Goal: Task Accomplishment & Management: Manage account settings

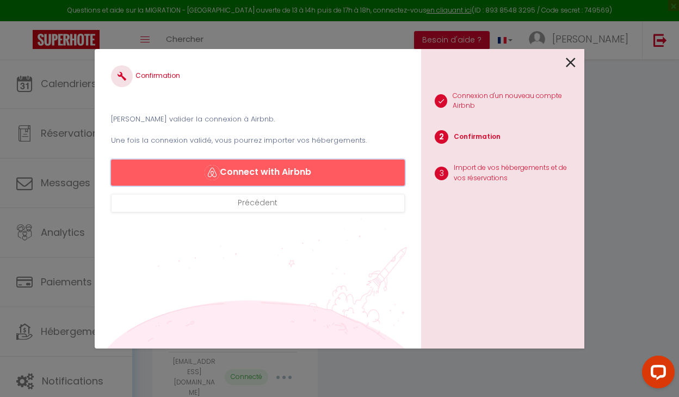
click at [246, 168] on button "Connect with Airbnb" at bounding box center [258, 172] width 294 height 26
click at [570, 63] on icon at bounding box center [571, 62] width 10 height 16
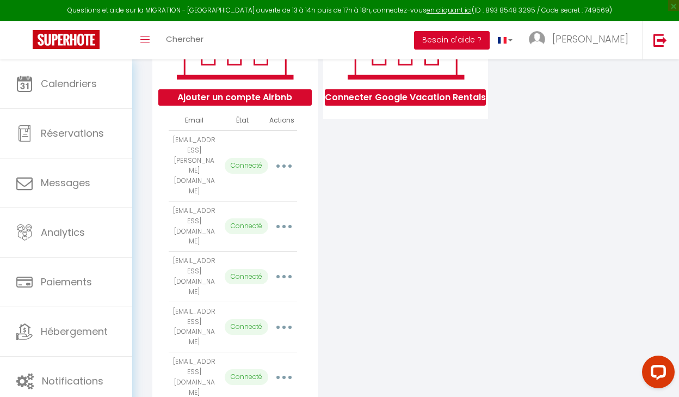
click at [483, 35] on button "Besoin d'aide ?" at bounding box center [452, 40] width 76 height 18
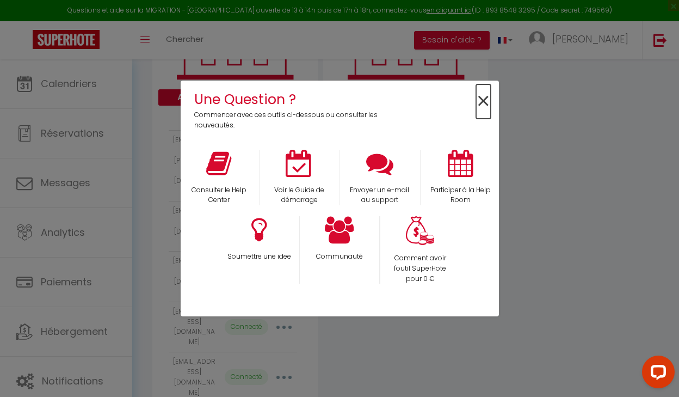
click at [479, 103] on span "×" at bounding box center [483, 101] width 15 height 34
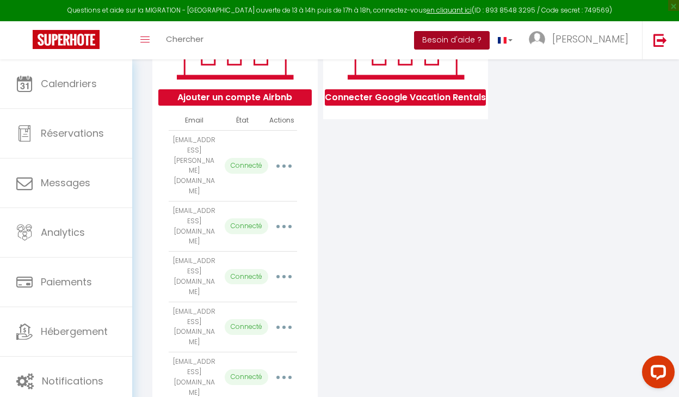
click at [487, 39] on button "Besoin d'aide ?" at bounding box center [452, 40] width 76 height 18
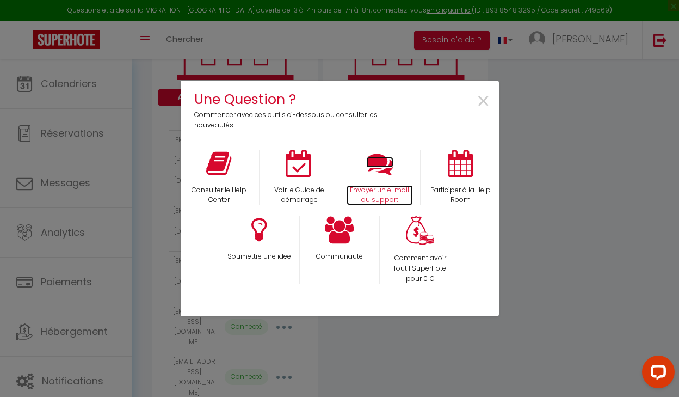
click at [380, 166] on icon at bounding box center [379, 163] width 27 height 27
click at [491, 97] on div "×" at bounding box center [445, 110] width 106 height 42
click at [487, 99] on span "×" at bounding box center [483, 101] width 15 height 34
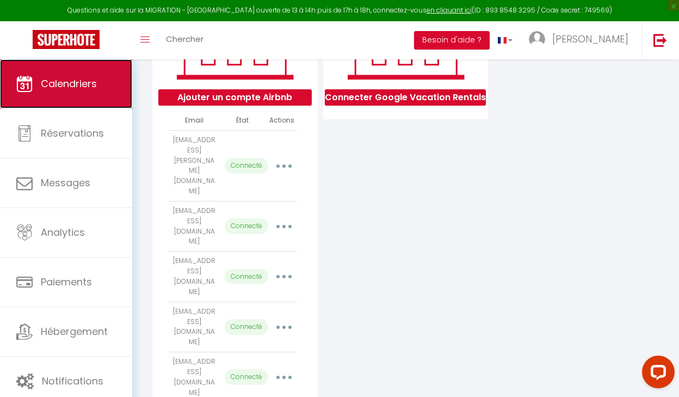
click at [90, 79] on span "Calendriers" at bounding box center [69, 84] width 56 height 14
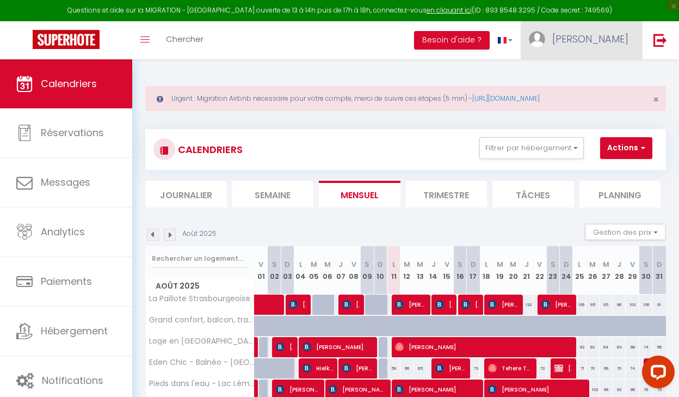
click at [622, 44] on span "[PERSON_NAME]" at bounding box center [590, 39] width 76 height 14
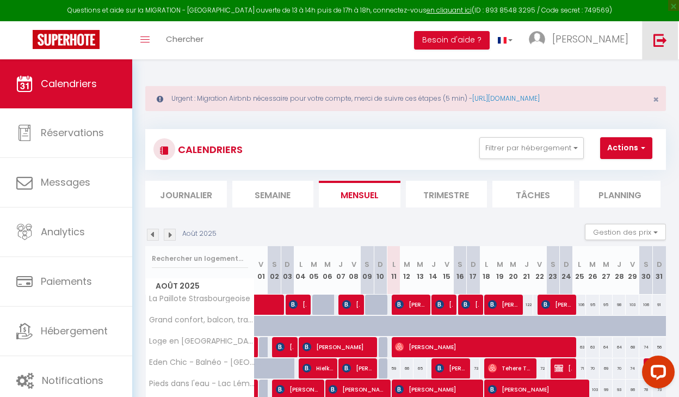
click at [675, 36] on link at bounding box center [660, 40] width 36 height 38
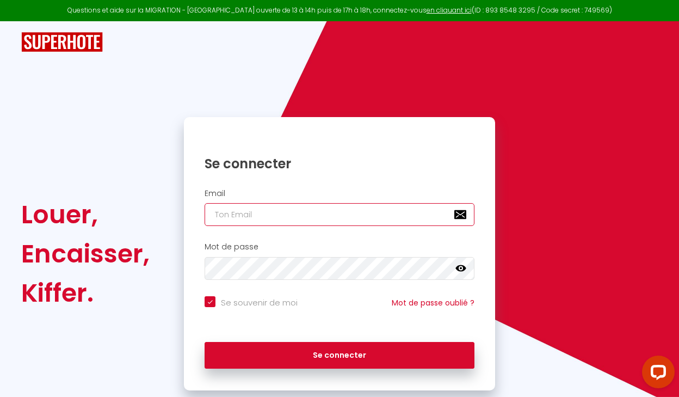
type input "[EMAIL_ADDRESS][PERSON_NAME][DOMAIN_NAME]"
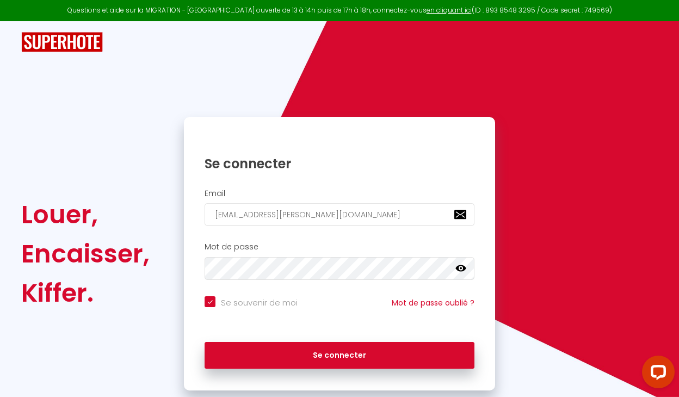
checkbox input "true"
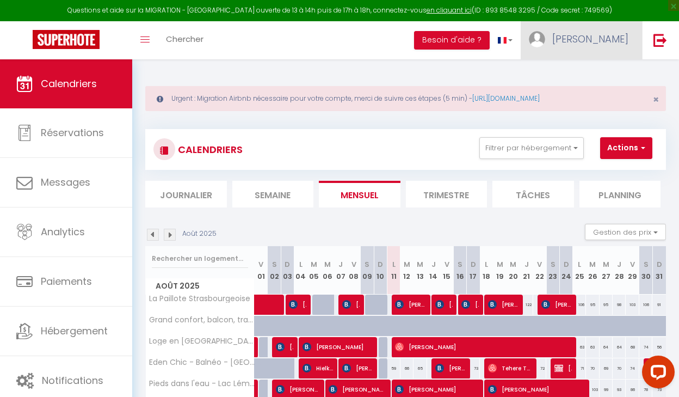
click at [599, 47] on link "[PERSON_NAME]" at bounding box center [581, 40] width 121 height 38
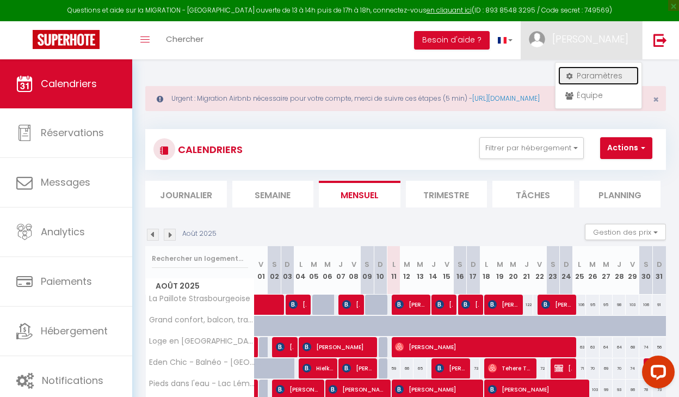
click at [578, 71] on link "Paramètres" at bounding box center [598, 75] width 81 height 18
select select "fr"
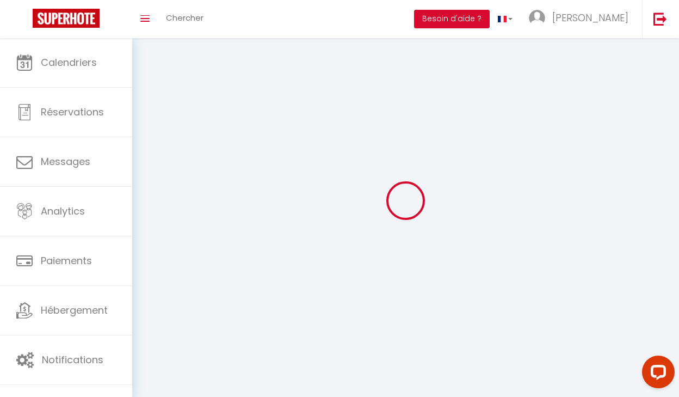
type input "[PERSON_NAME]"
type input "0614230457"
type input "[STREET_ADDRESS]"
type input "69001"
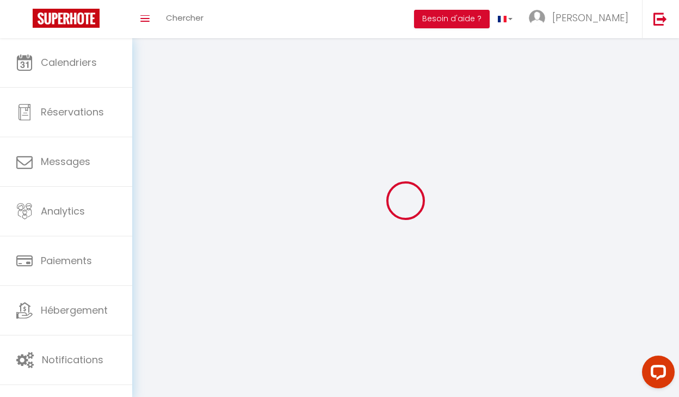
type input "[GEOGRAPHIC_DATA]"
type input "RXOT35qU3mIMkH6t7FOyZk9t4"
type input "ZADIbhYdg7Vu9HFRVgG2Q269s"
type input "[URL][DOMAIN_NAME]"
type input "RXOT35qU3mIMkH6t7FOyZk9t4"
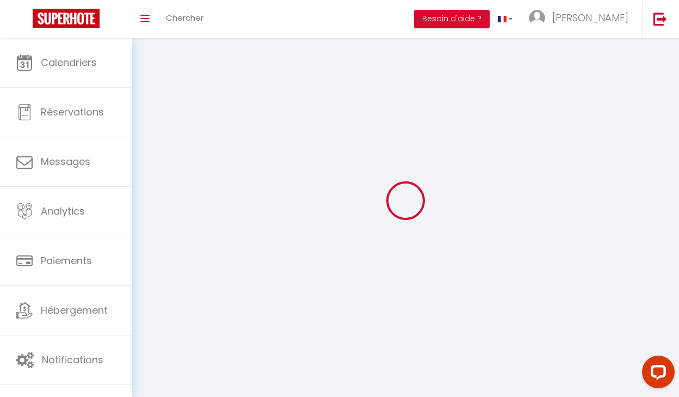
type input "ZADIbhYdg7Vu9HFRVgG2Q269s"
type input "[URL][DOMAIN_NAME]"
select select "75"
select select "28"
select select "fr"
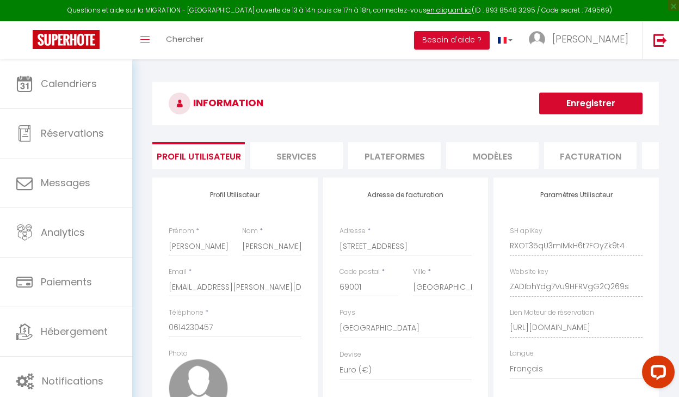
click at [375, 154] on li "Plateformes" at bounding box center [394, 155] width 92 height 27
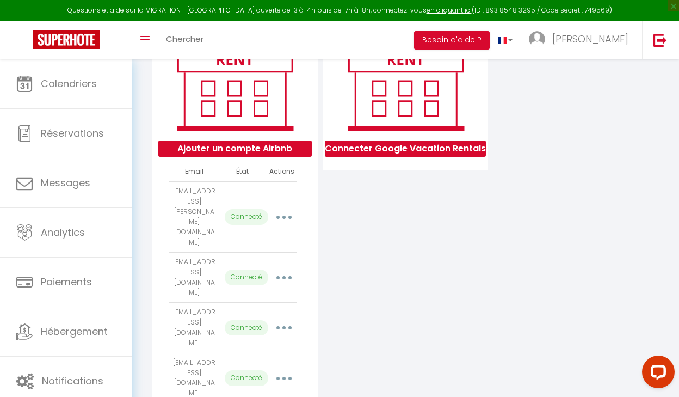
scroll to position [201, 0]
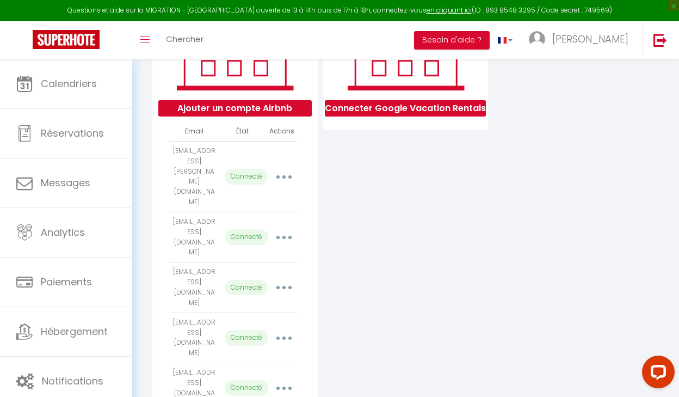
click at [285, 175] on icon "button" at bounding box center [283, 176] width 3 height 3
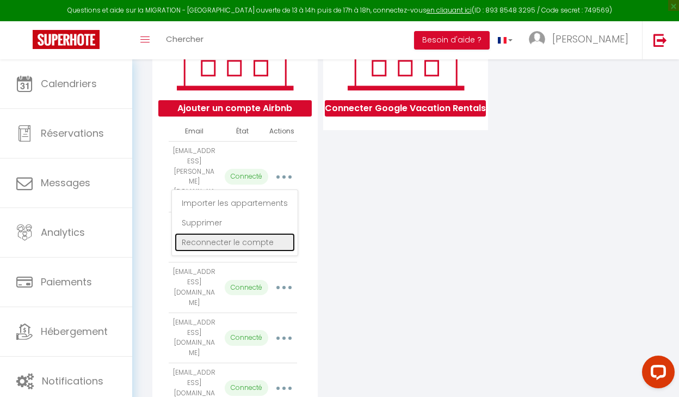
click at [218, 233] on link "Reconnecter le compte" at bounding box center [235, 242] width 120 height 18
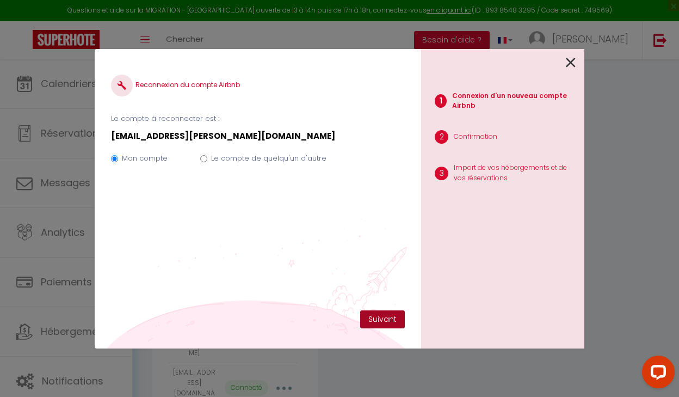
click at [385, 318] on button "Suivant" at bounding box center [382, 319] width 45 height 18
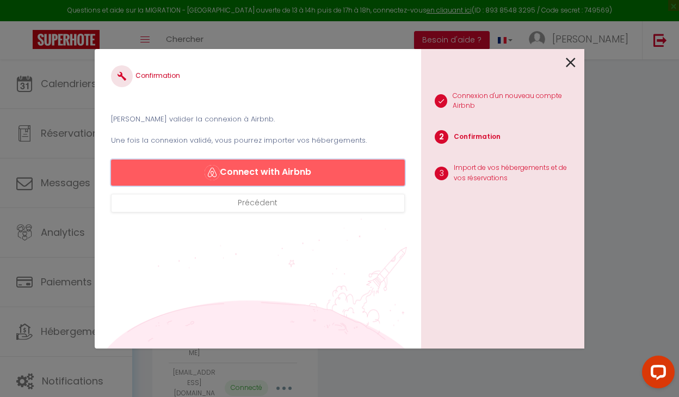
click at [258, 172] on button "Connect with Airbnb" at bounding box center [258, 172] width 294 height 26
click at [255, 177] on button "Connect with Airbnb" at bounding box center [258, 172] width 294 height 26
click at [568, 64] on icon at bounding box center [571, 62] width 10 height 16
